Goal: Obtain resource: Download file/media

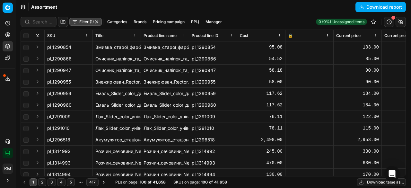
click at [375, 7] on button "Download report" at bounding box center [380, 7] width 50 height 10
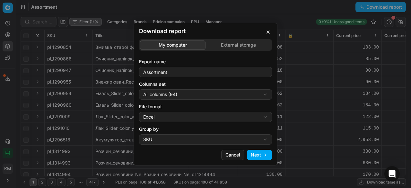
click at [261, 154] on button "Next" at bounding box center [259, 154] width 25 height 10
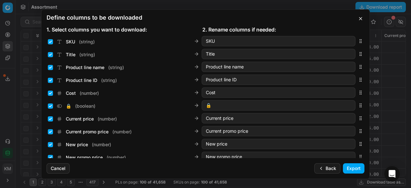
click at [358, 167] on button "Export" at bounding box center [353, 168] width 21 height 10
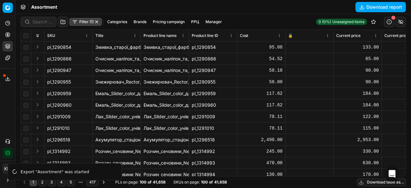
click at [9, 79] on icon at bounding box center [7, 78] width 5 height 5
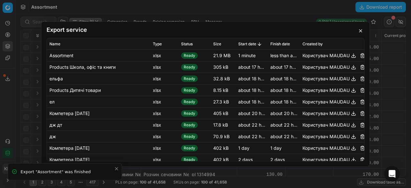
click at [349, 56] on button "button" at bounding box center [353, 55] width 8 height 8
click at [361, 30] on button "button" at bounding box center [360, 31] width 8 height 8
